Goal: Task Accomplishment & Management: Complete application form

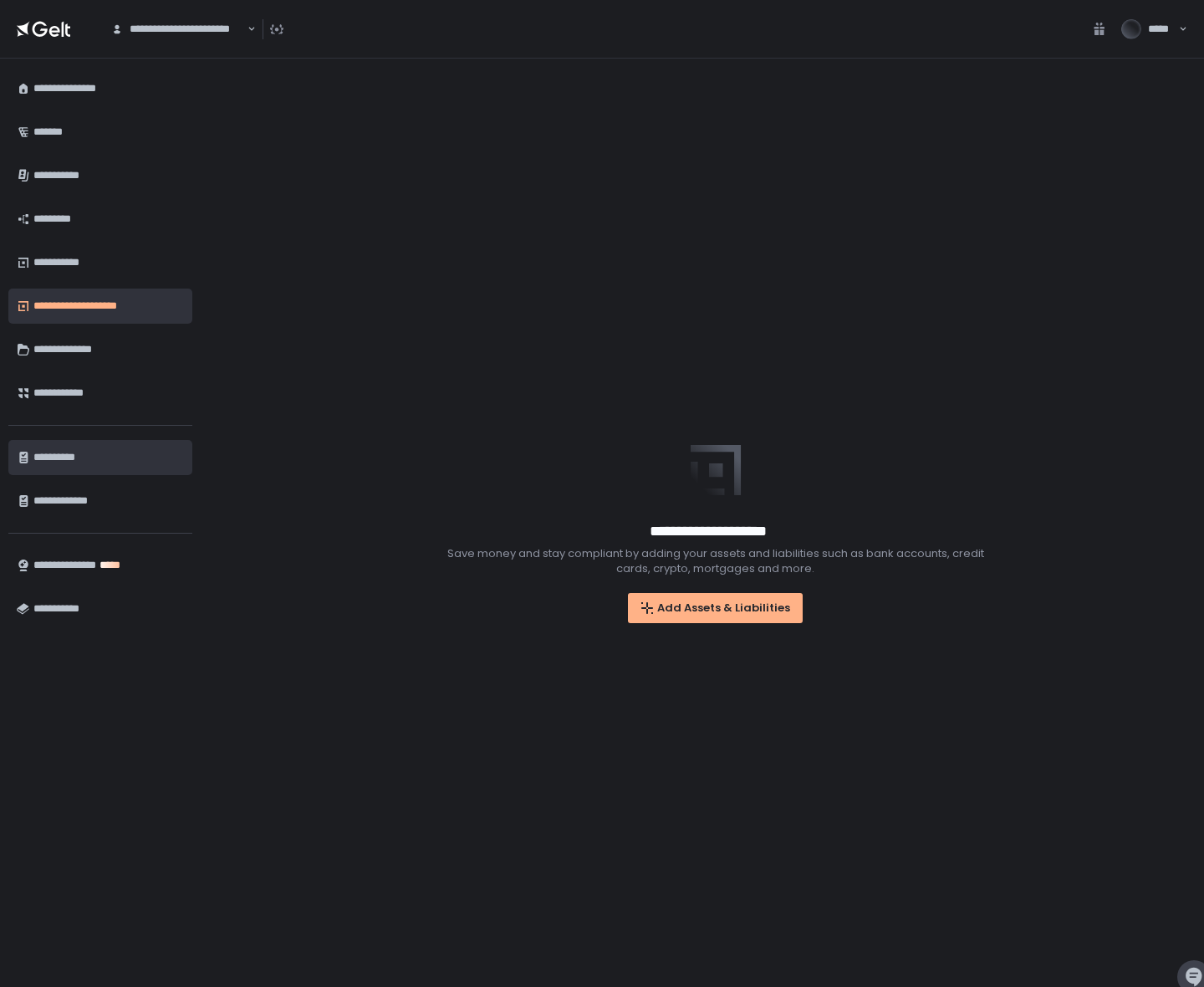
click at [79, 465] on div "**********" at bounding box center [109, 458] width 151 height 29
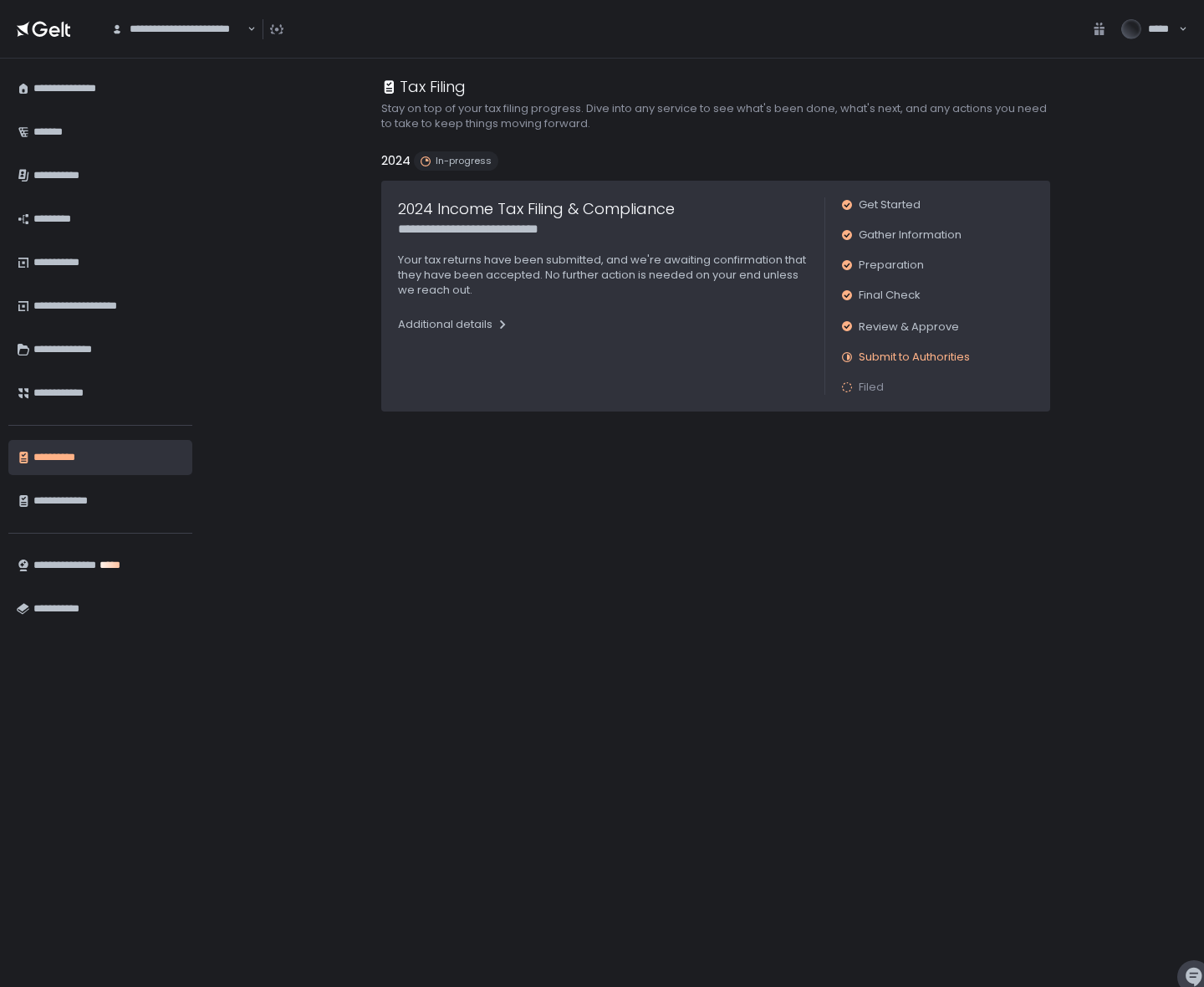
click at [913, 359] on span "Submit to Authorities" at bounding box center [914, 358] width 112 height 15
click at [443, 320] on div "Additional details" at bounding box center [454, 324] width 112 height 15
